Goal: Transaction & Acquisition: Obtain resource

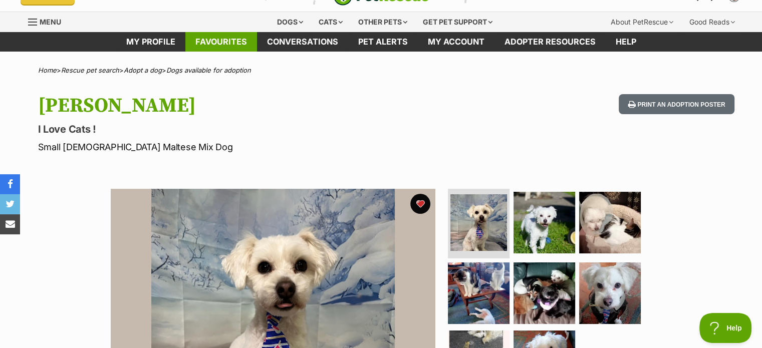
scroll to position [2, 0]
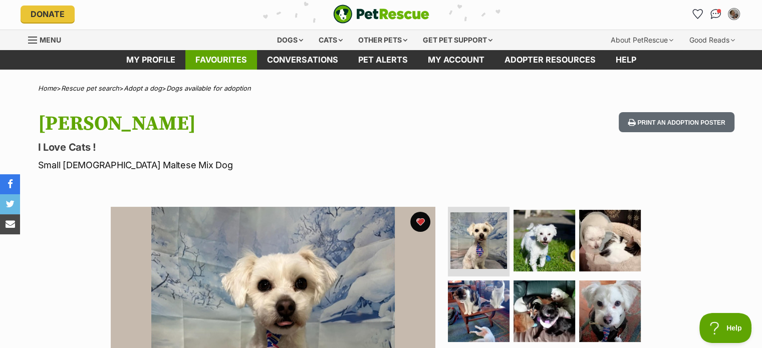
click at [229, 59] on link "Favourites" at bounding box center [221, 60] width 72 height 20
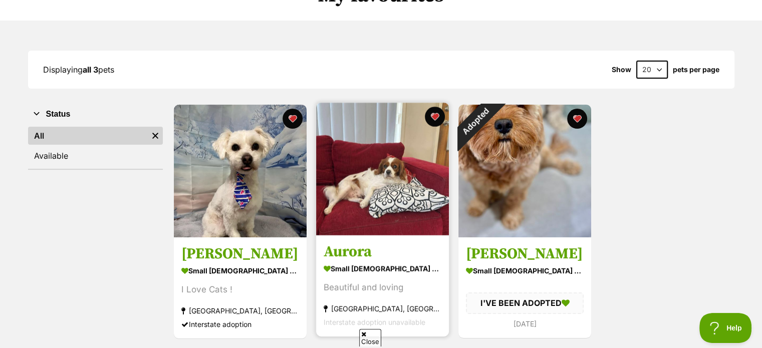
click at [361, 287] on div "Beautiful and loving" at bounding box center [383, 289] width 118 height 14
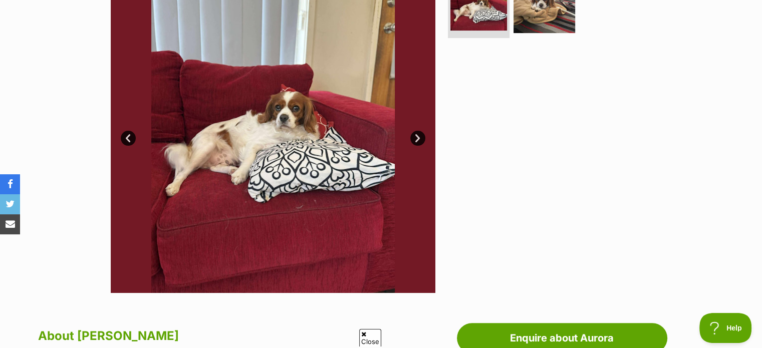
scroll to position [250, 0]
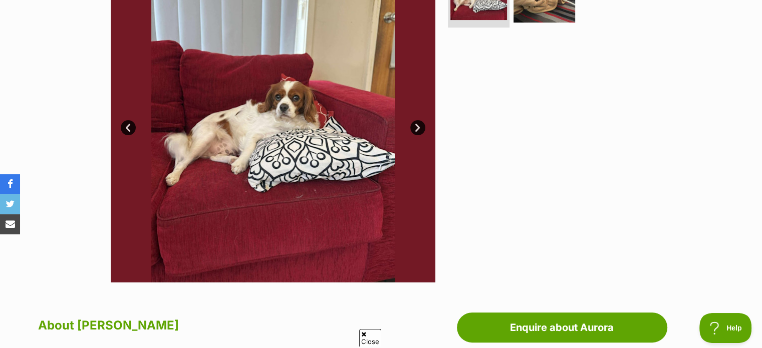
click at [418, 128] on link "Next" at bounding box center [417, 127] width 15 height 15
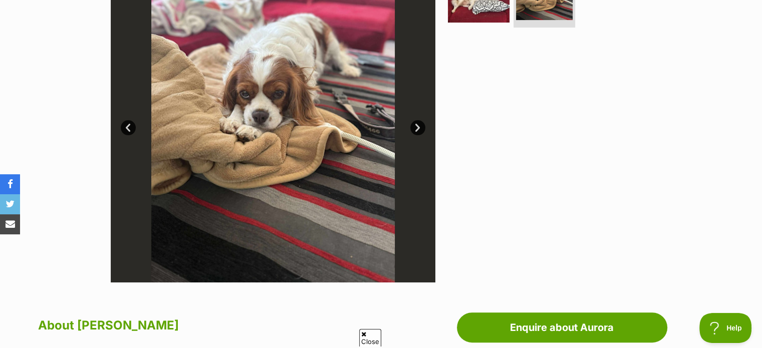
click at [417, 128] on link "Next" at bounding box center [417, 127] width 15 height 15
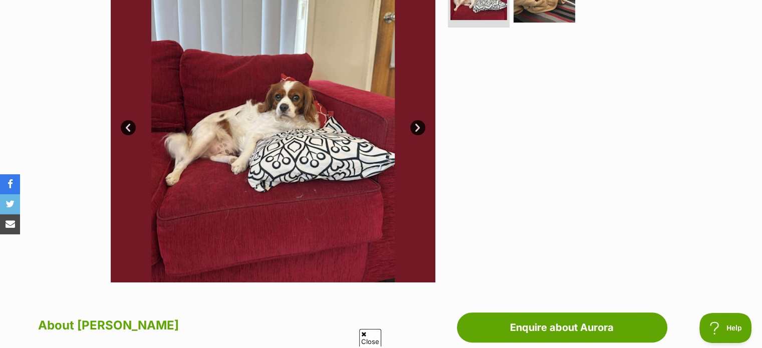
click at [417, 128] on link "Next" at bounding box center [417, 127] width 15 height 15
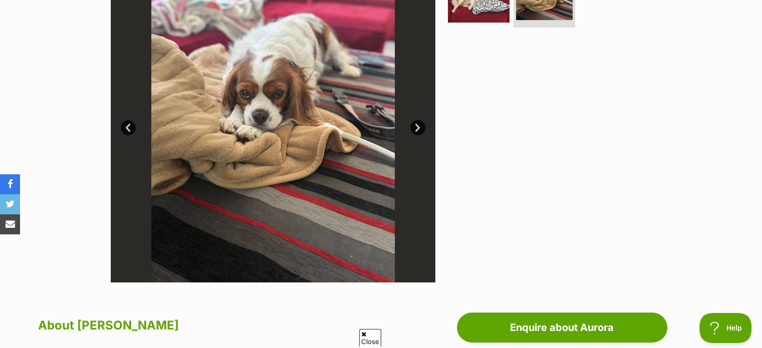
click at [417, 128] on link "Next" at bounding box center [417, 127] width 15 height 15
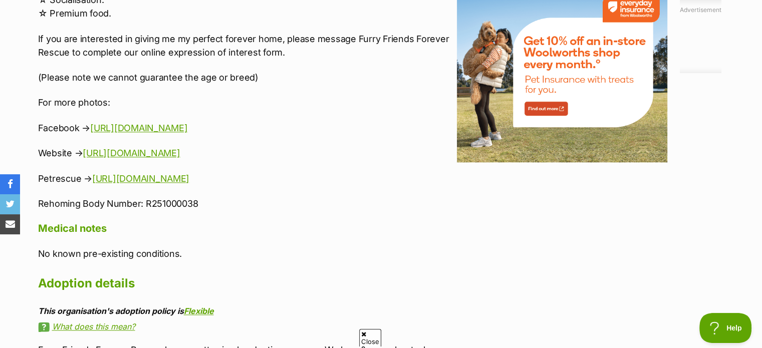
scroll to position [1152, 0]
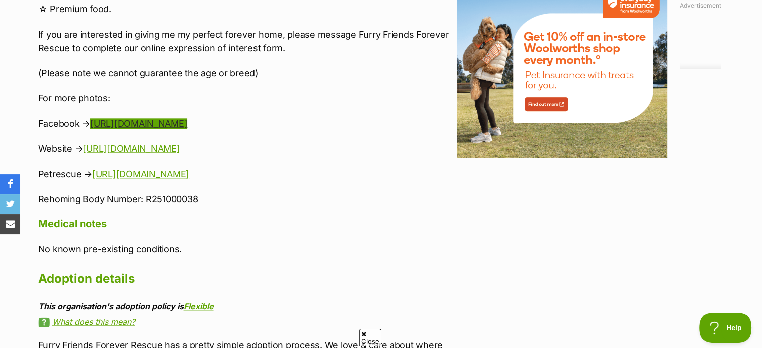
click at [158, 118] on link "[URL][DOMAIN_NAME]" at bounding box center [138, 123] width 97 height 11
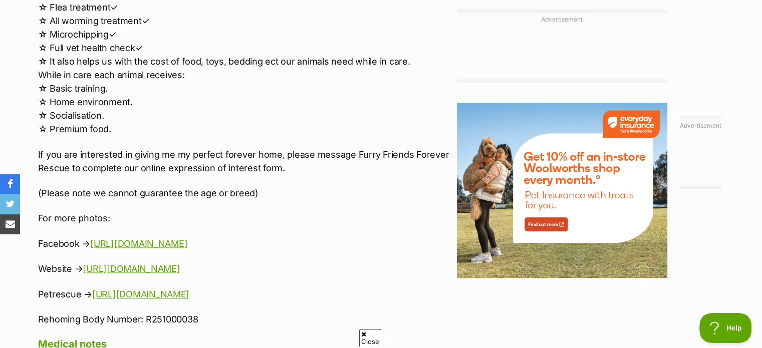
scroll to position [1052, 0]
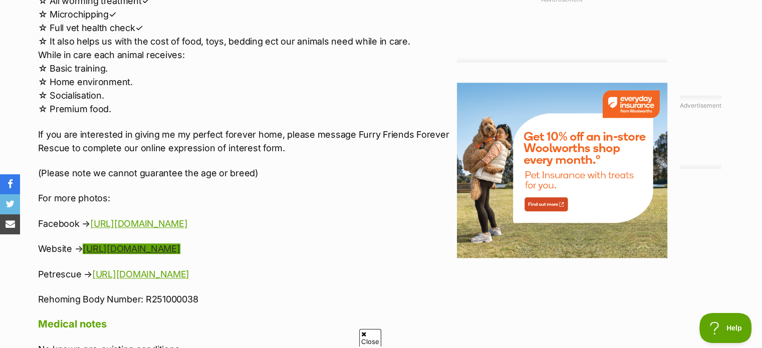
click at [180, 243] on link "[URL][DOMAIN_NAME]" at bounding box center [131, 248] width 97 height 11
